Goal: Task Accomplishment & Management: Manage account settings

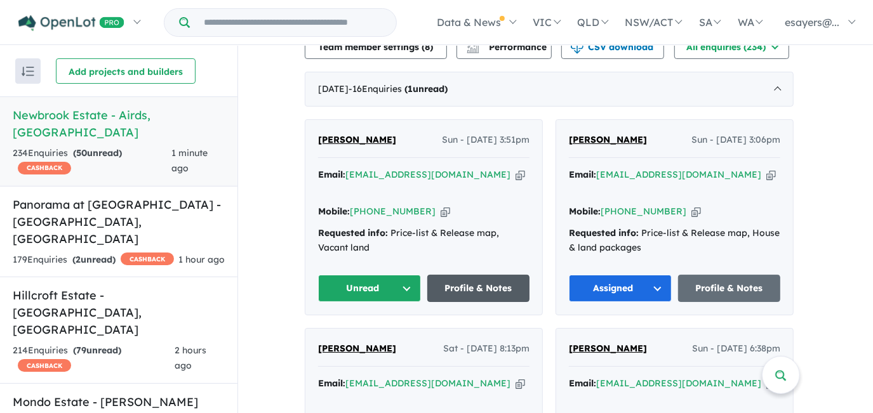
scroll to position [462, 0]
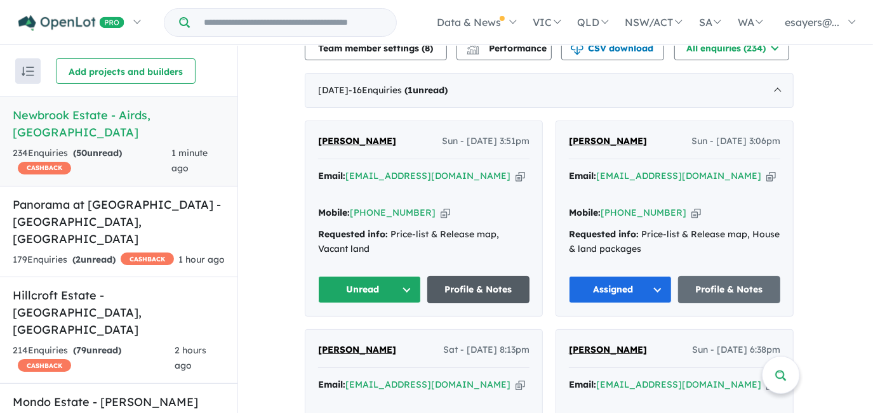
click at [477, 280] on link "Profile & Notes" at bounding box center [478, 289] width 103 height 27
click at [378, 276] on button "Unread" at bounding box center [369, 289] width 103 height 27
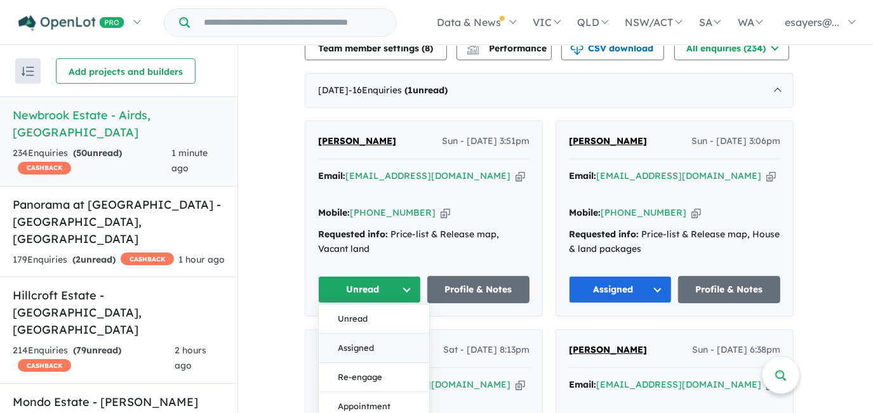
click at [377, 343] on button "Assigned" at bounding box center [374, 349] width 110 height 29
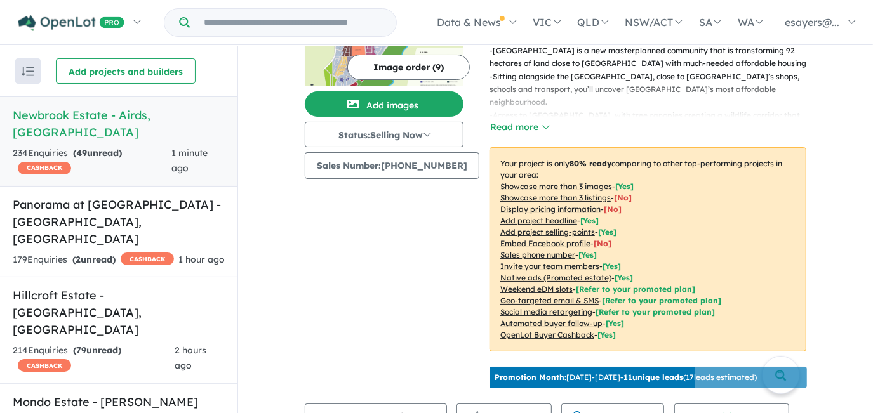
scroll to position [0, 0]
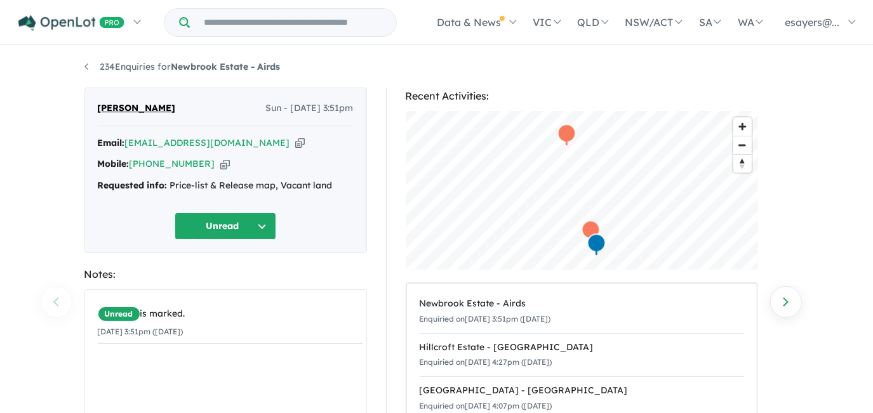
click at [295, 145] on icon "button" at bounding box center [300, 142] width 10 height 13
click at [220, 165] on icon "button" at bounding box center [225, 163] width 10 height 13
click at [295, 144] on icon "button" at bounding box center [300, 142] width 10 height 13
click at [295, 143] on icon "button" at bounding box center [300, 142] width 10 height 13
